Goal: Task Accomplishment & Management: Manage account settings

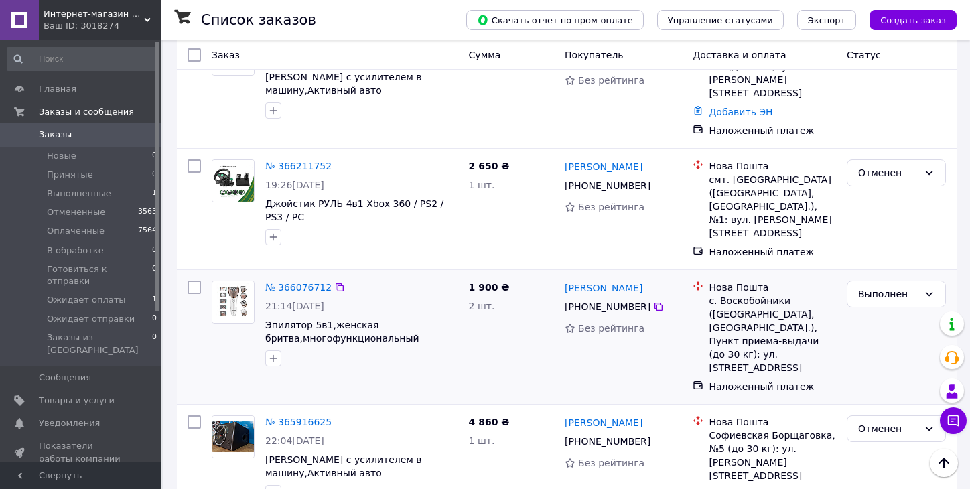
scroll to position [335, 0]
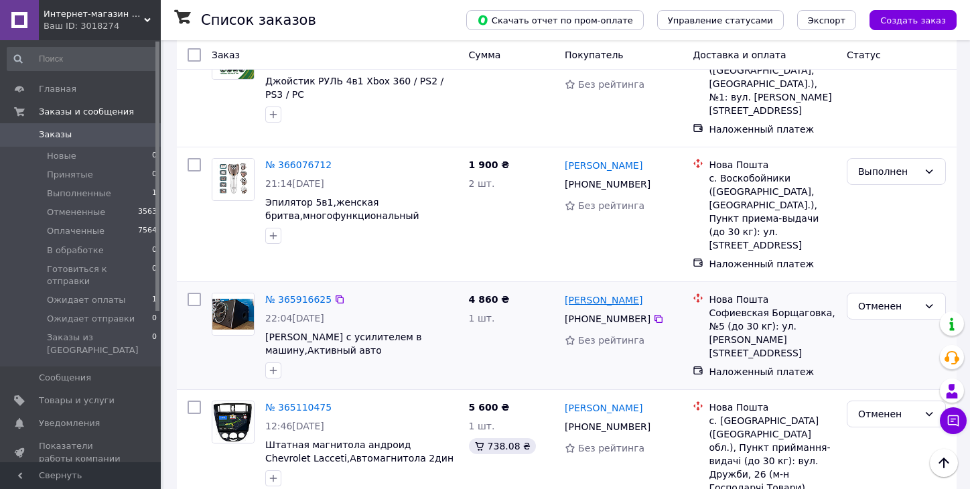
click at [576, 293] on link "[PERSON_NAME]" at bounding box center [604, 299] width 78 height 13
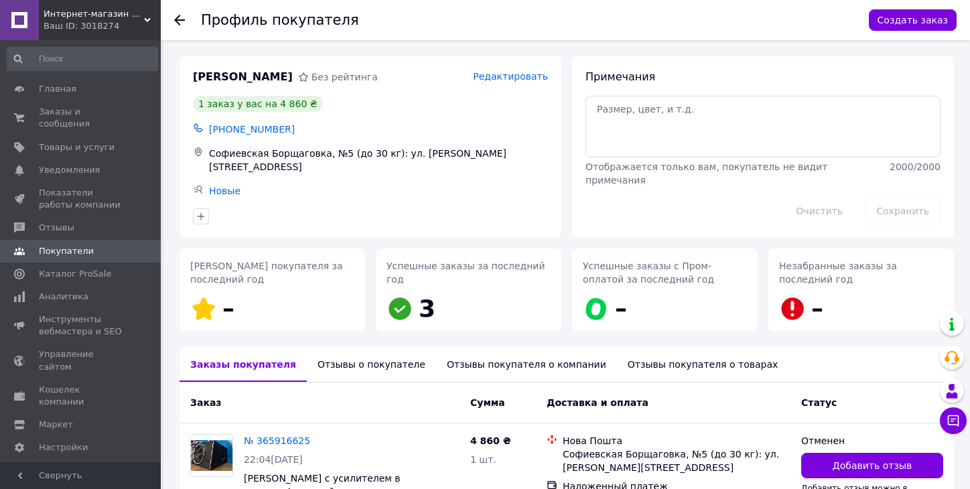
click at [178, 25] on icon at bounding box center [179, 20] width 11 height 11
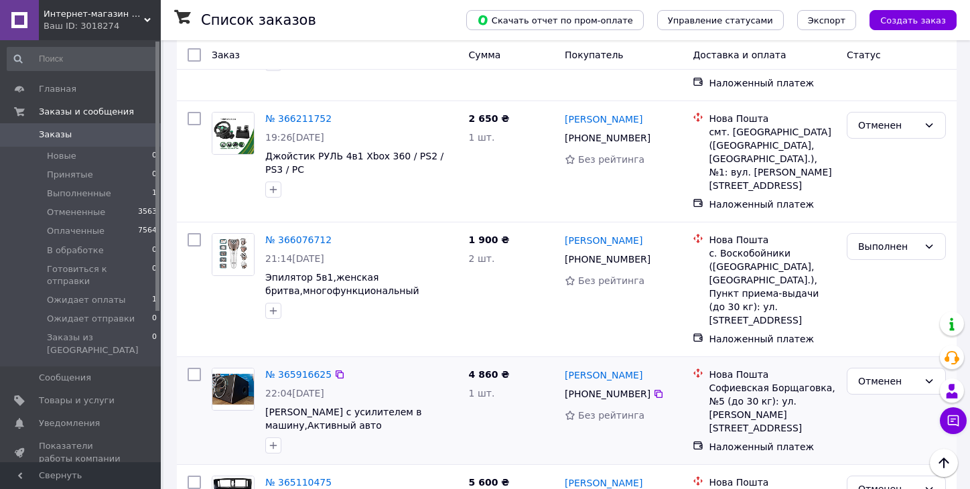
scroll to position [268, 0]
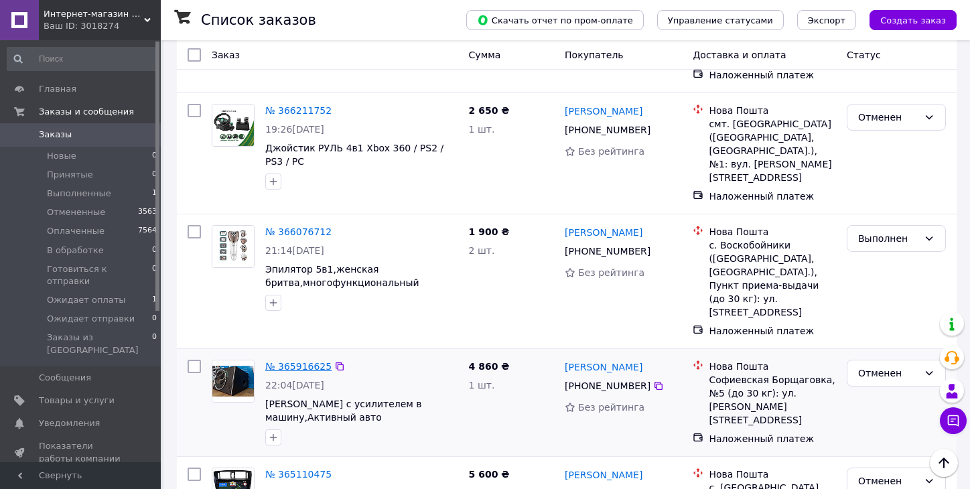
click at [303, 361] on link "№ 365916625" at bounding box center [298, 366] width 66 height 11
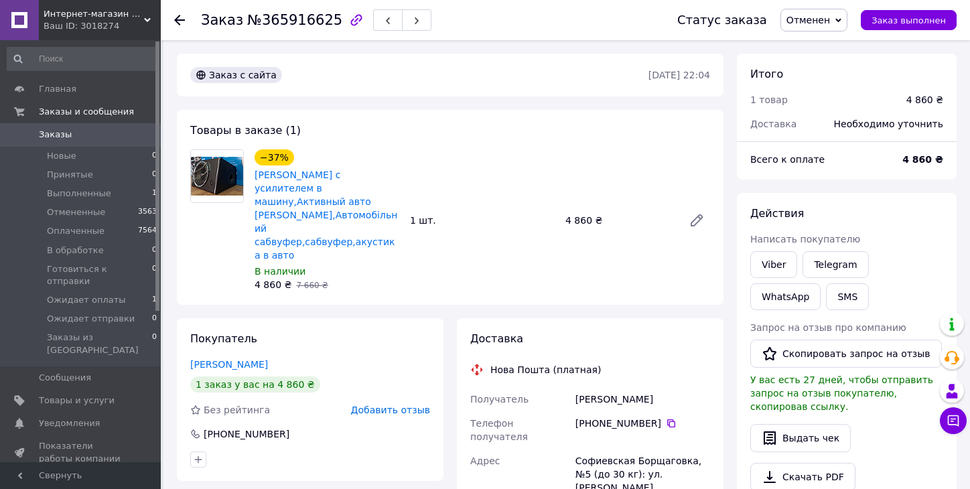
click at [182, 21] on icon at bounding box center [179, 20] width 11 height 11
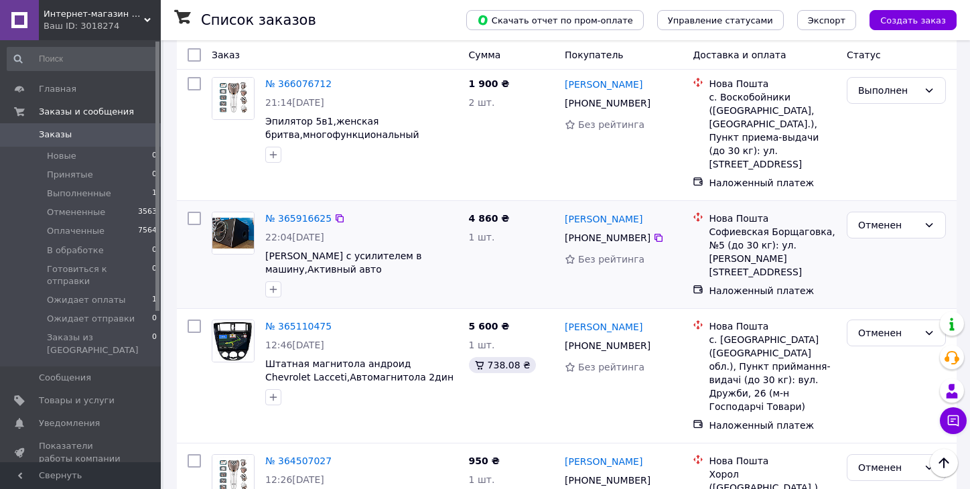
scroll to position [469, 0]
